Goal: Find contact information: Find contact information

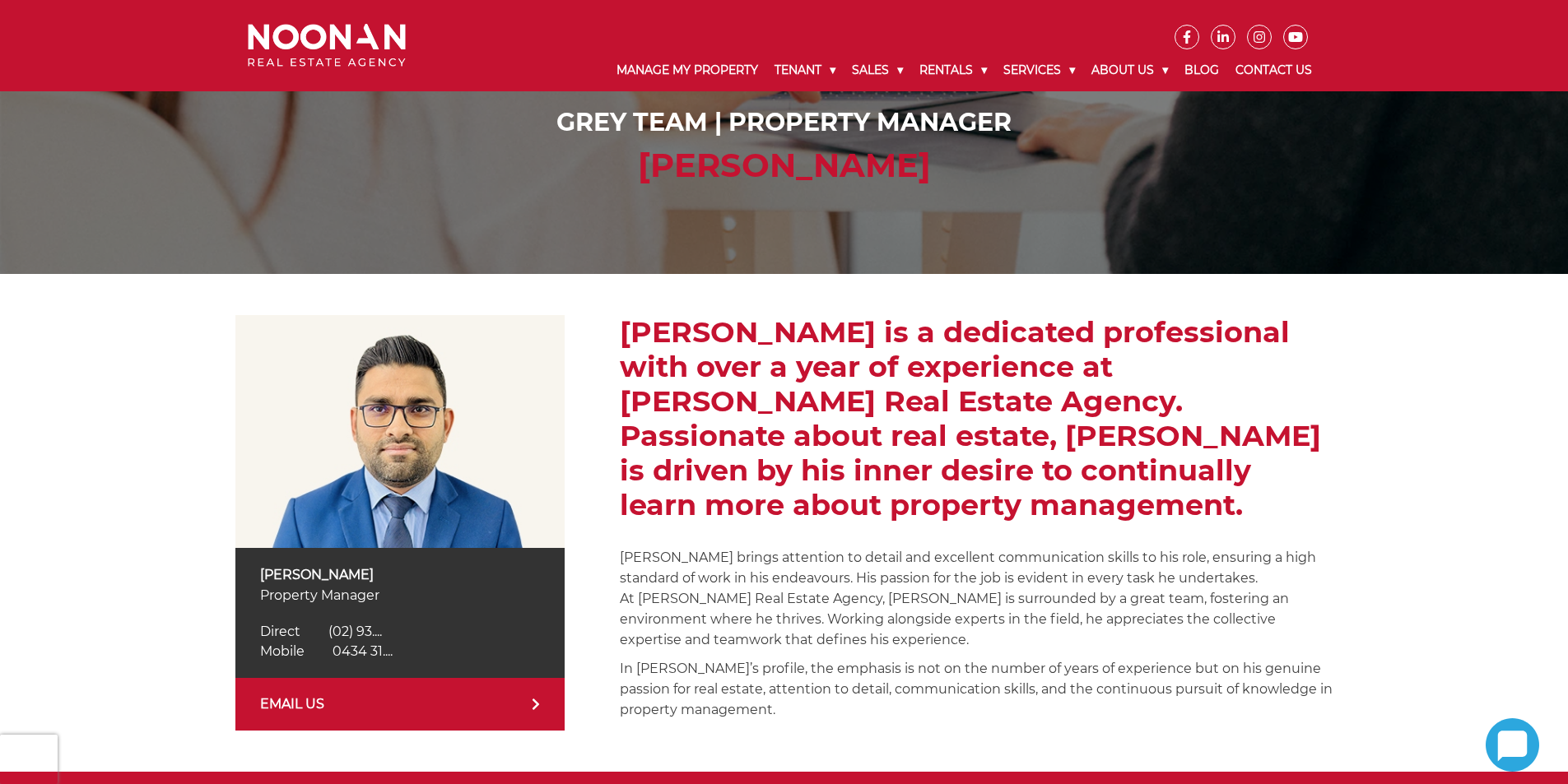
scroll to position [247, 0]
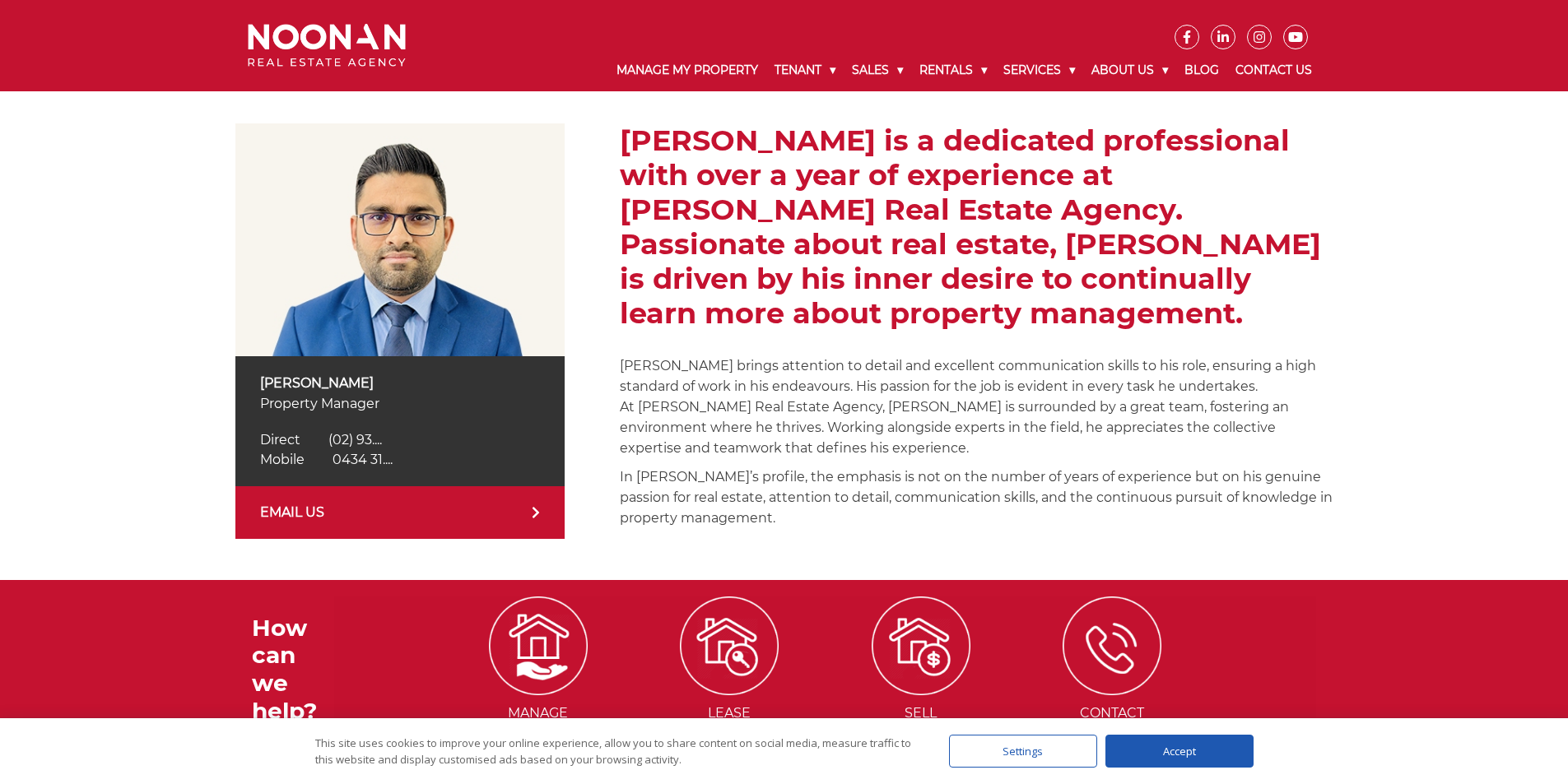
click at [476, 505] on link "EMAIL US" at bounding box center [399, 513] width 329 height 53
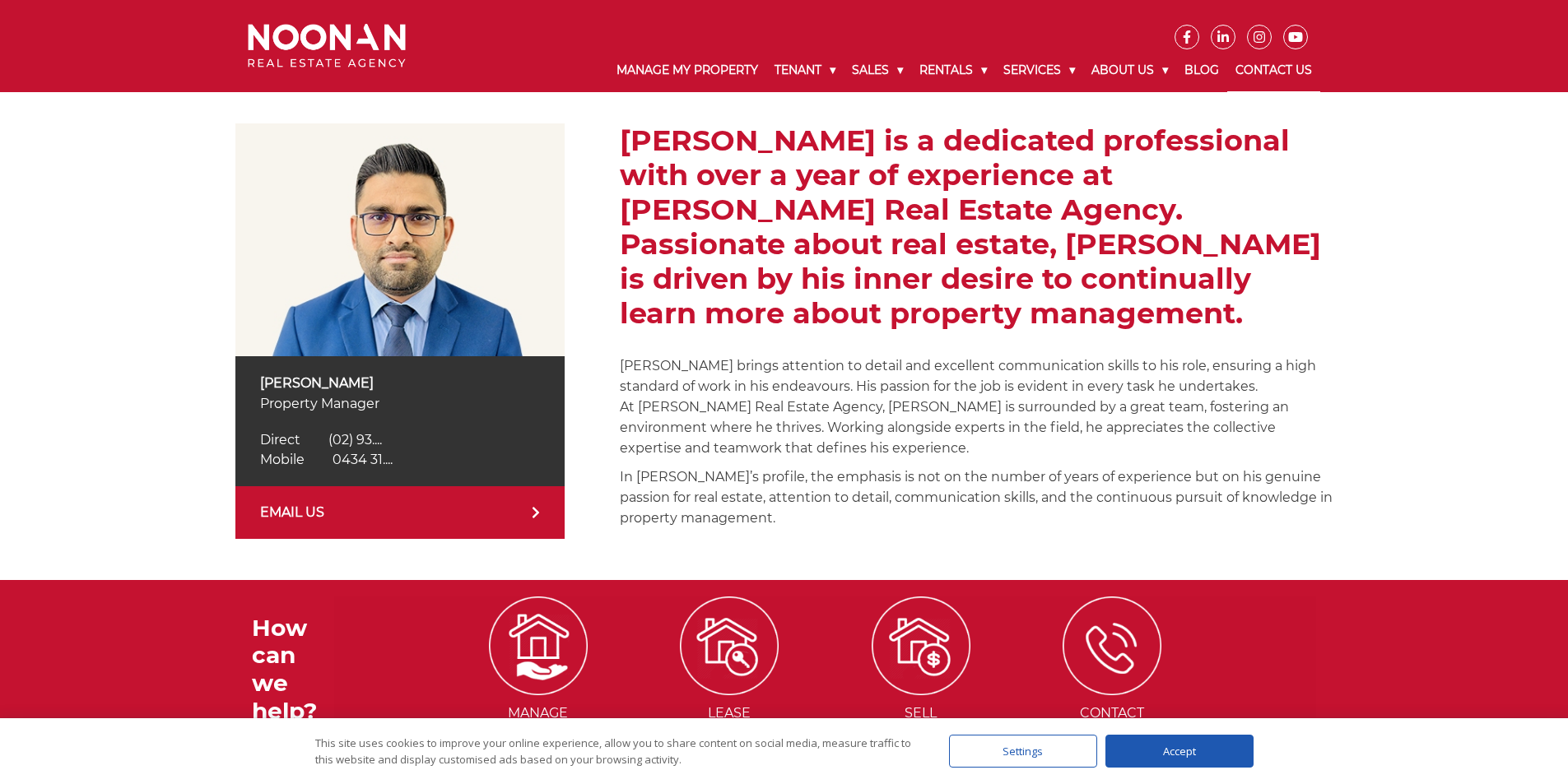
click at [1266, 59] on link "Contact Us" at bounding box center [1273, 71] width 93 height 43
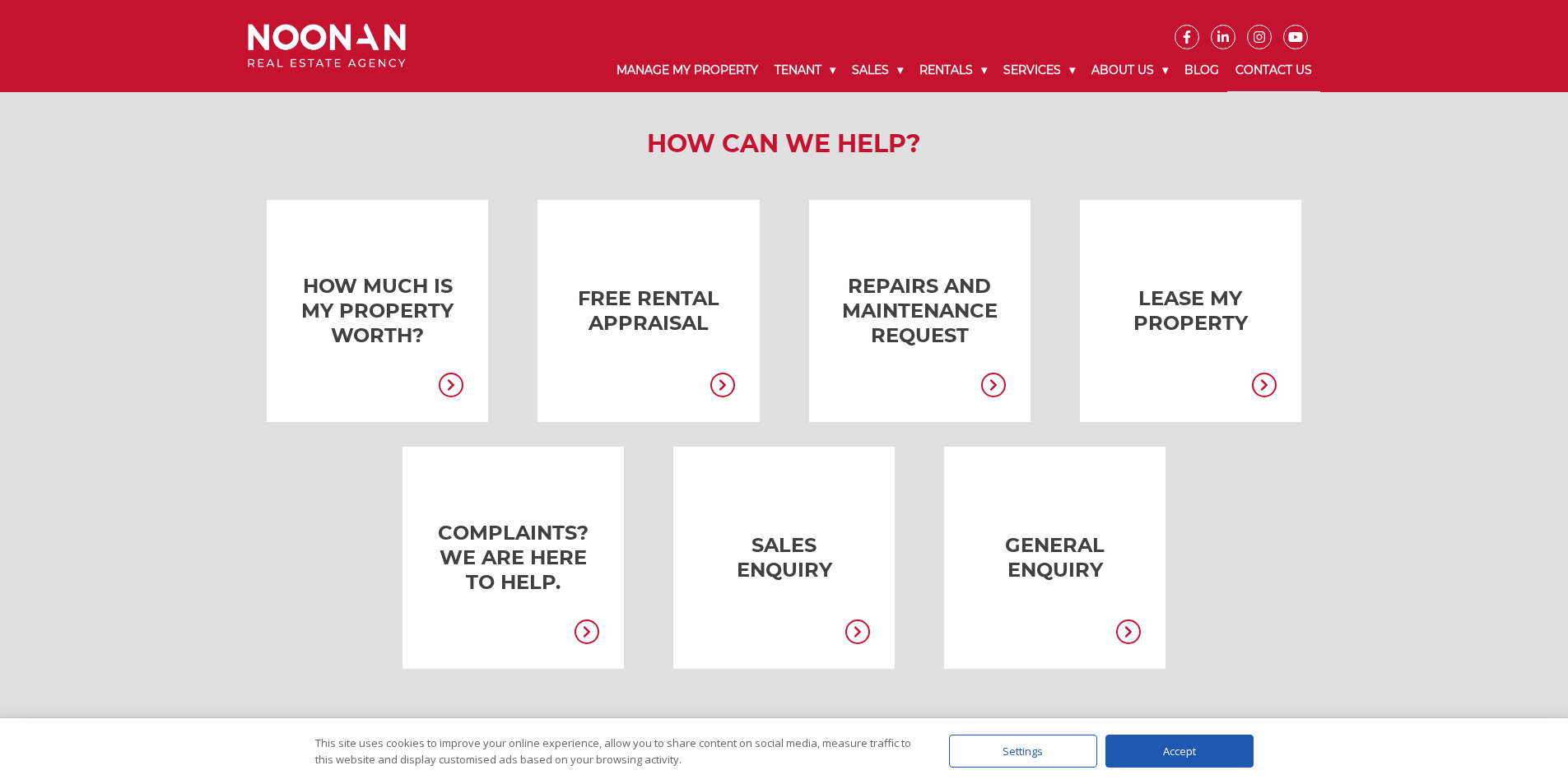
scroll to position [329, 0]
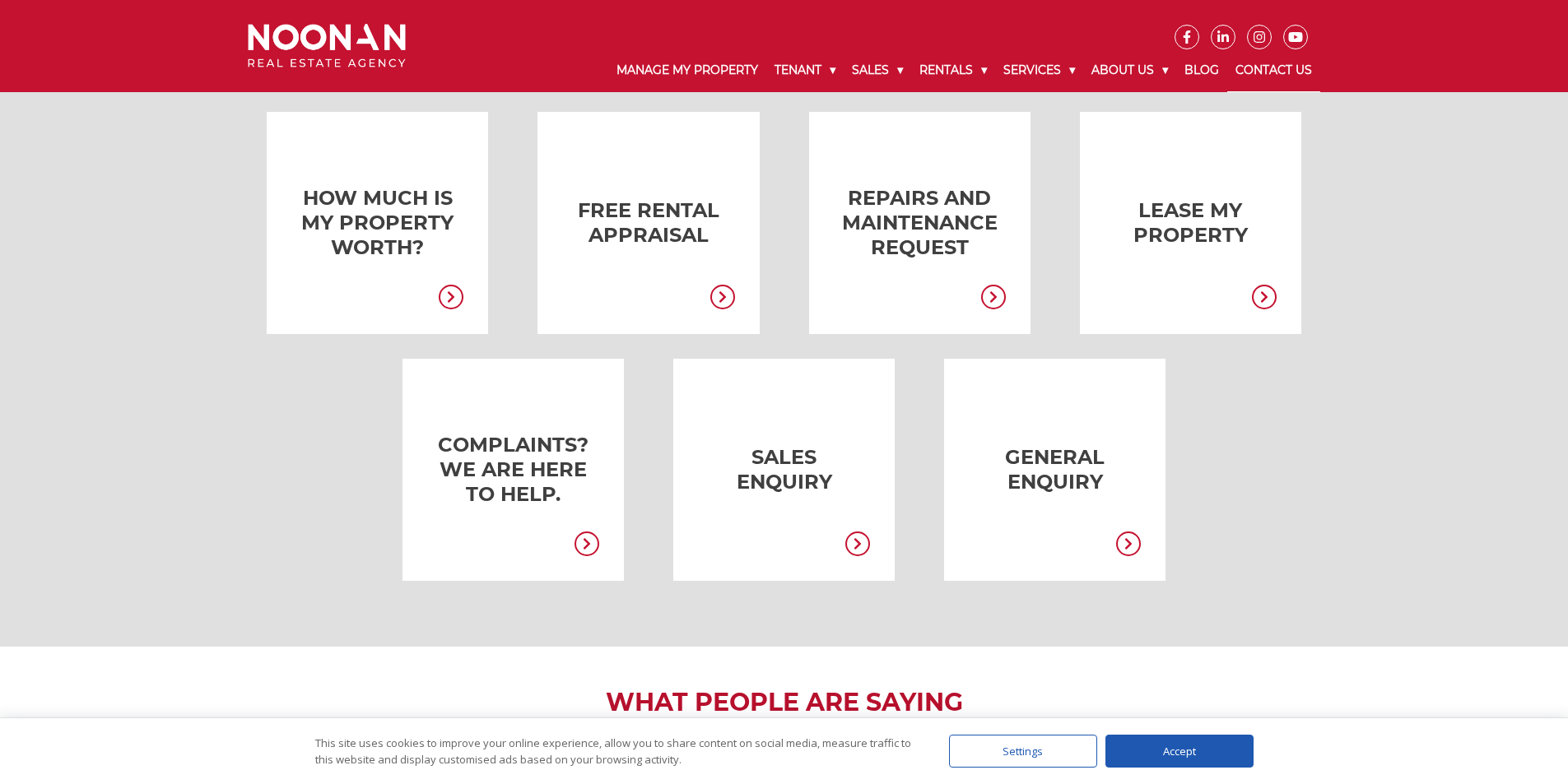
click at [1023, 481] on link at bounding box center [1029, 469] width 221 height 222
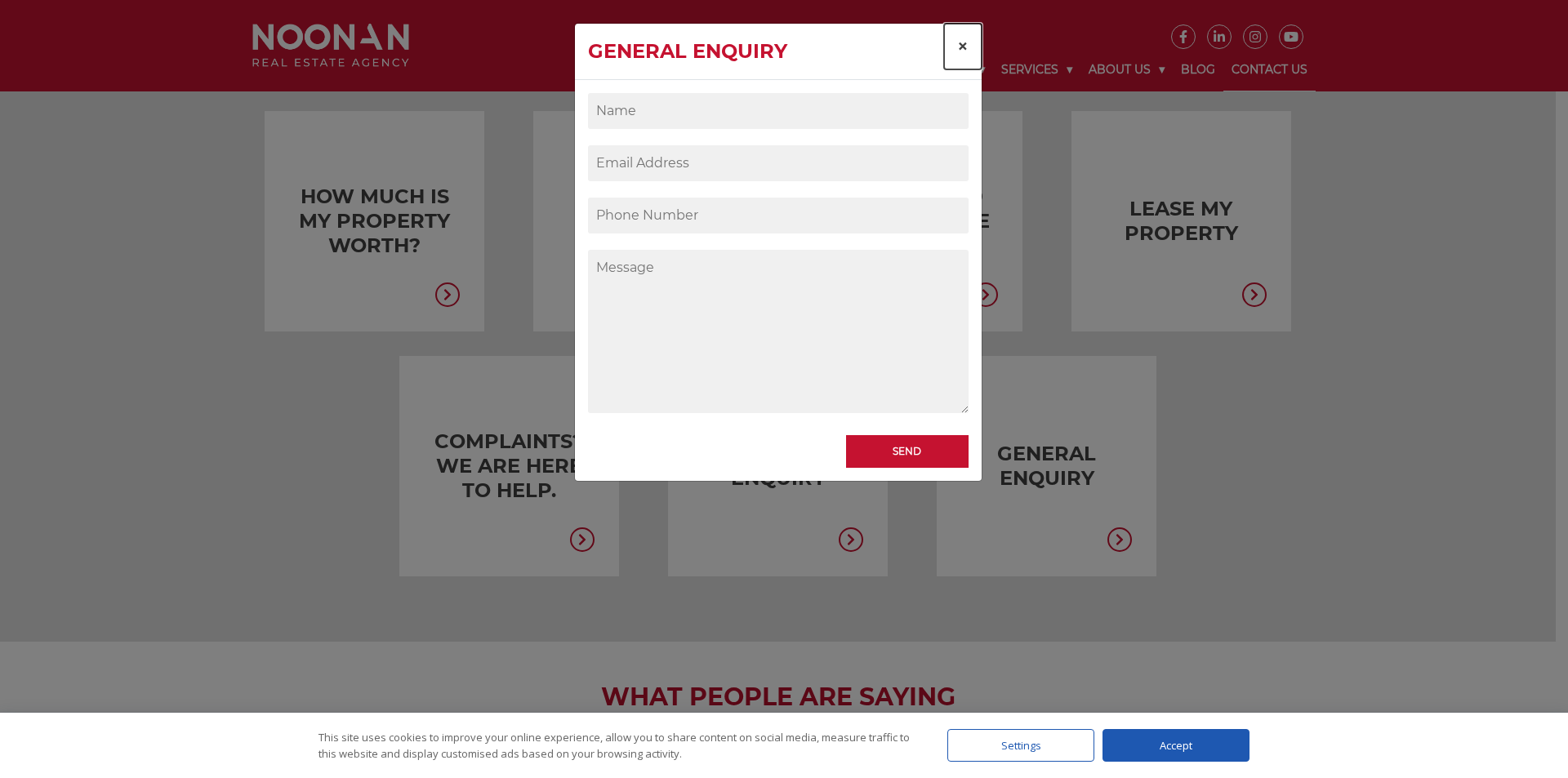
click at [951, 24] on button "×" at bounding box center [962, 46] width 38 height 45
